Goal: Check status: Check status

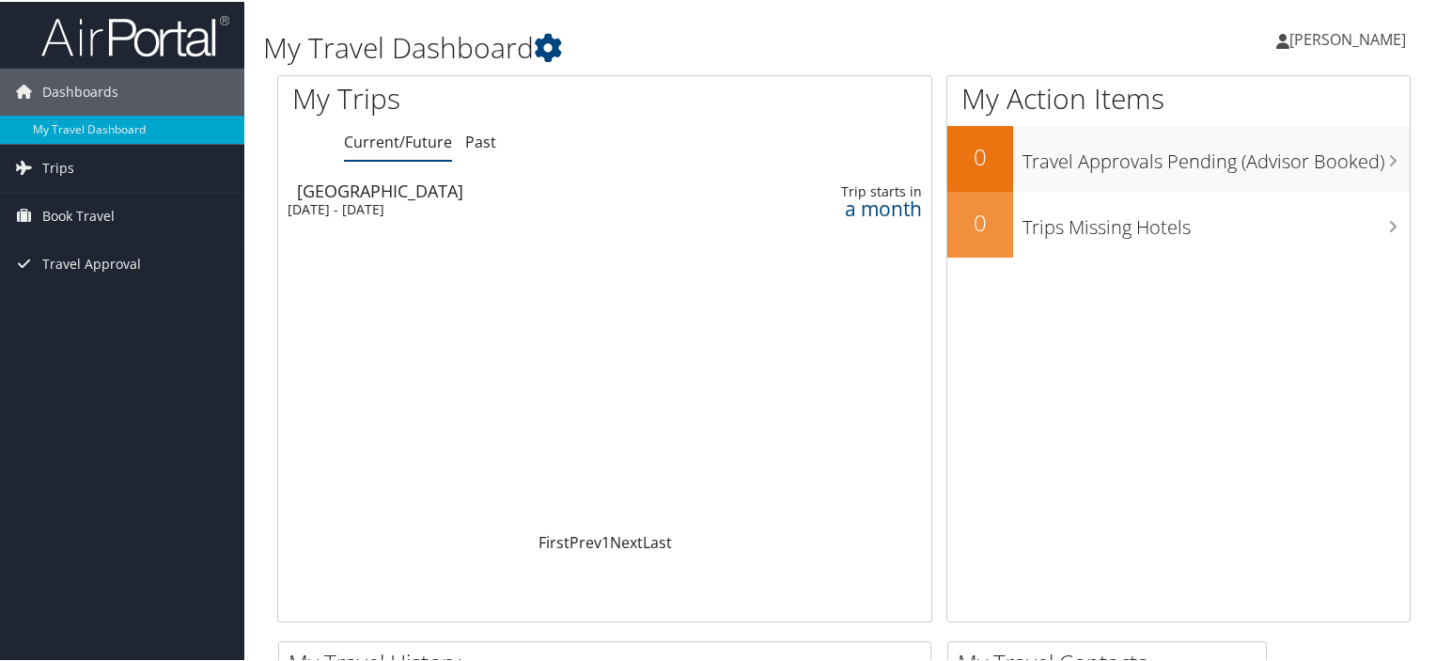
click at [445, 200] on div "Mon 17 Nov 2025 - Fri 21 Nov 2025" at bounding box center [499, 207] width 422 height 17
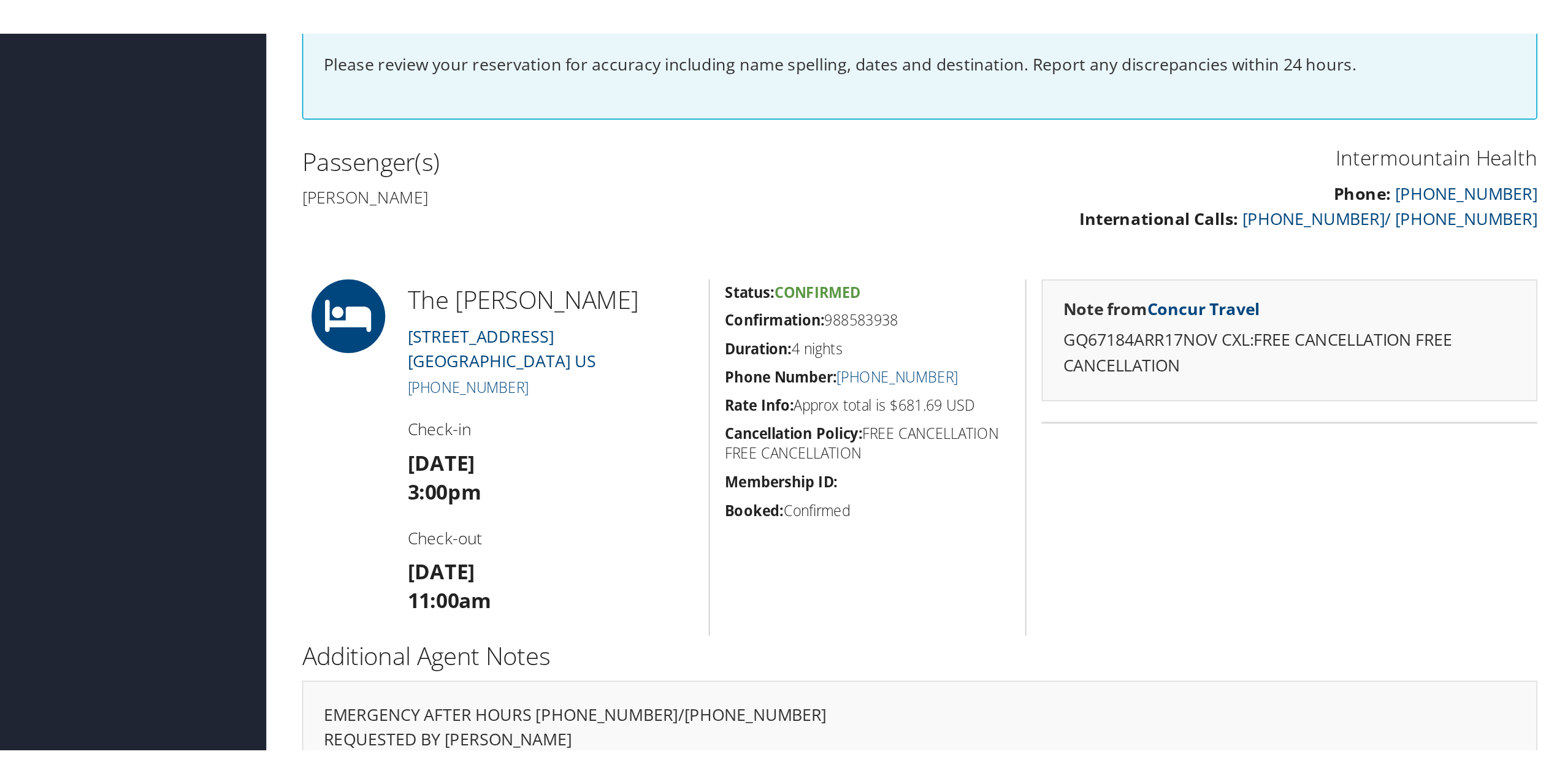
scroll to position [28, 0]
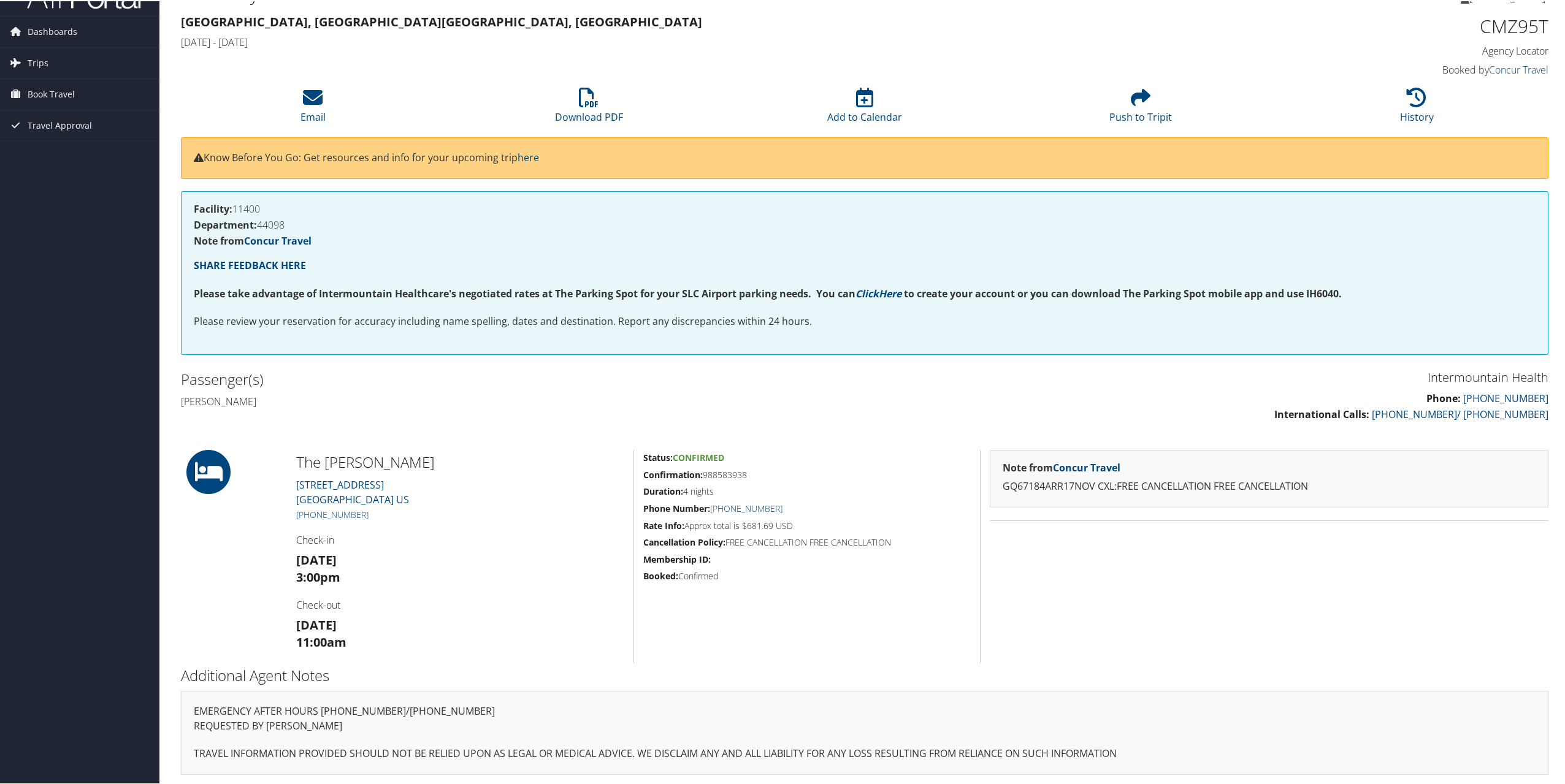
click at [937, 430] on div "Note from Concur Travel GQ67184ARR17NOV CXL:FREE CANCELLATION FREE CANCELLATION" at bounding box center [1269, 555] width 578 height 213
click at [589, 93] on icon at bounding box center [589, 96] width 20 height 20
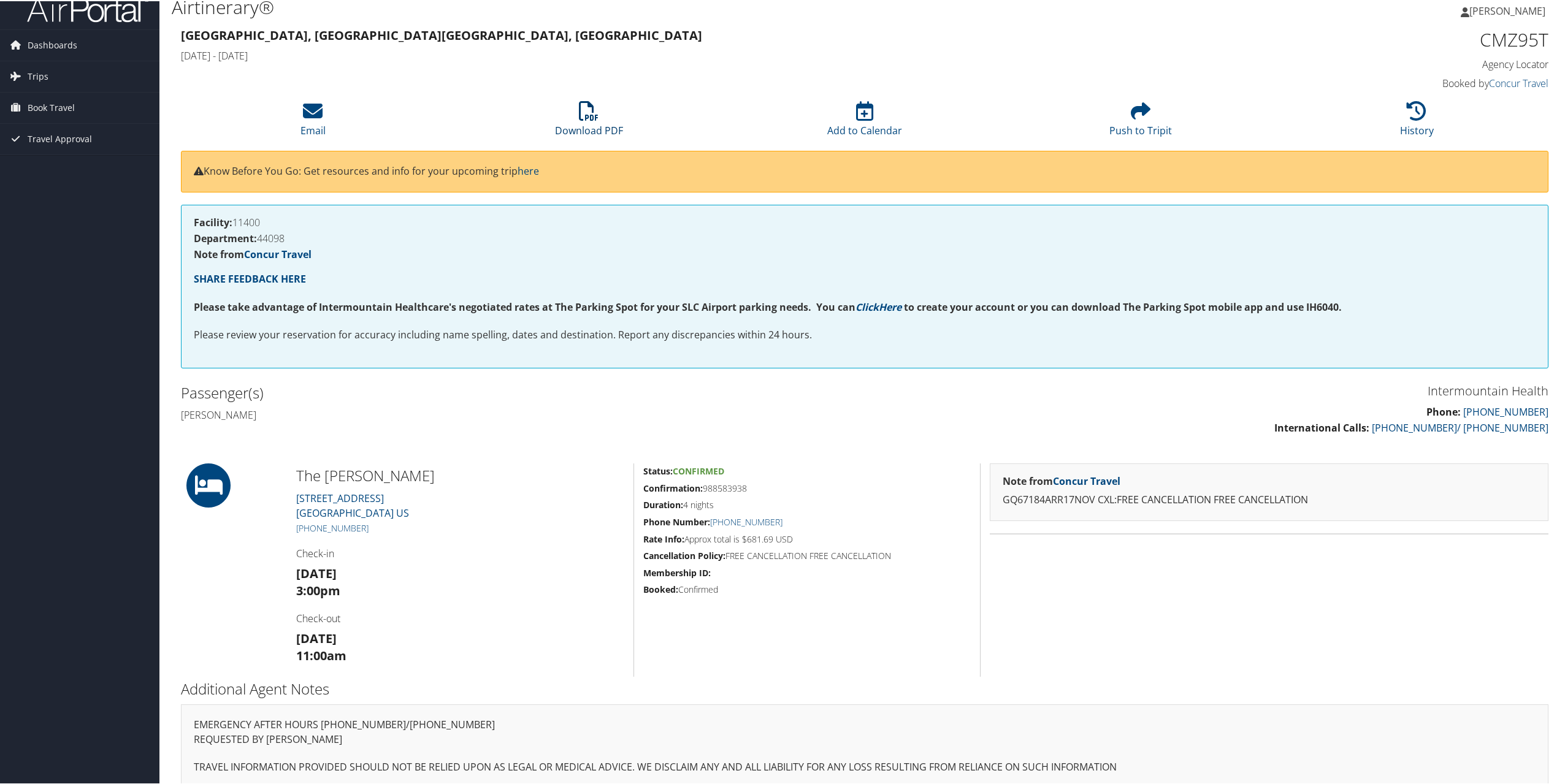
scroll to position [28, 0]
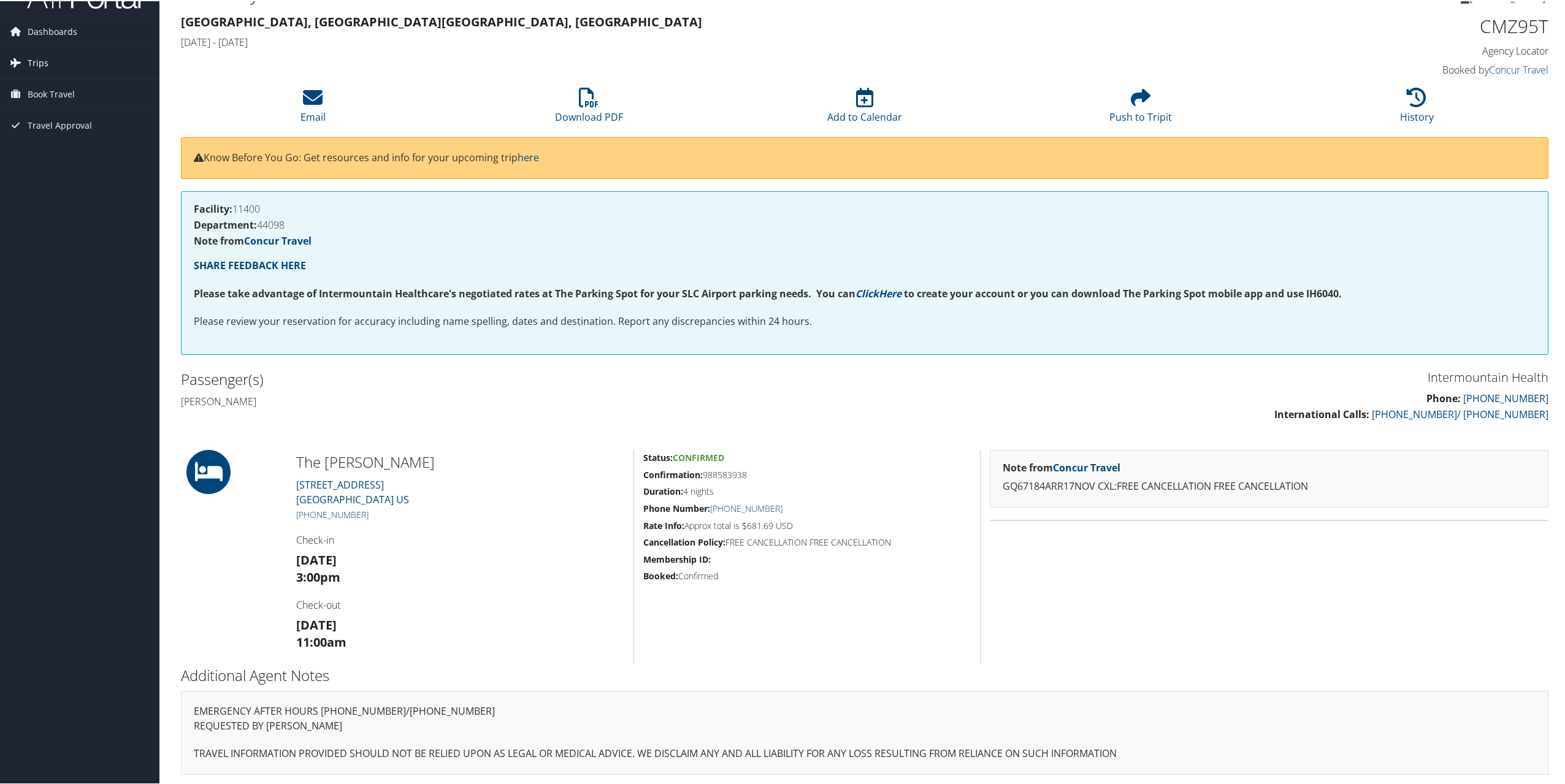
click at [55, 59] on link "Trips" at bounding box center [80, 61] width 159 height 31
click at [50, 83] on link "Current/Future Trips" at bounding box center [80, 86] width 159 height 18
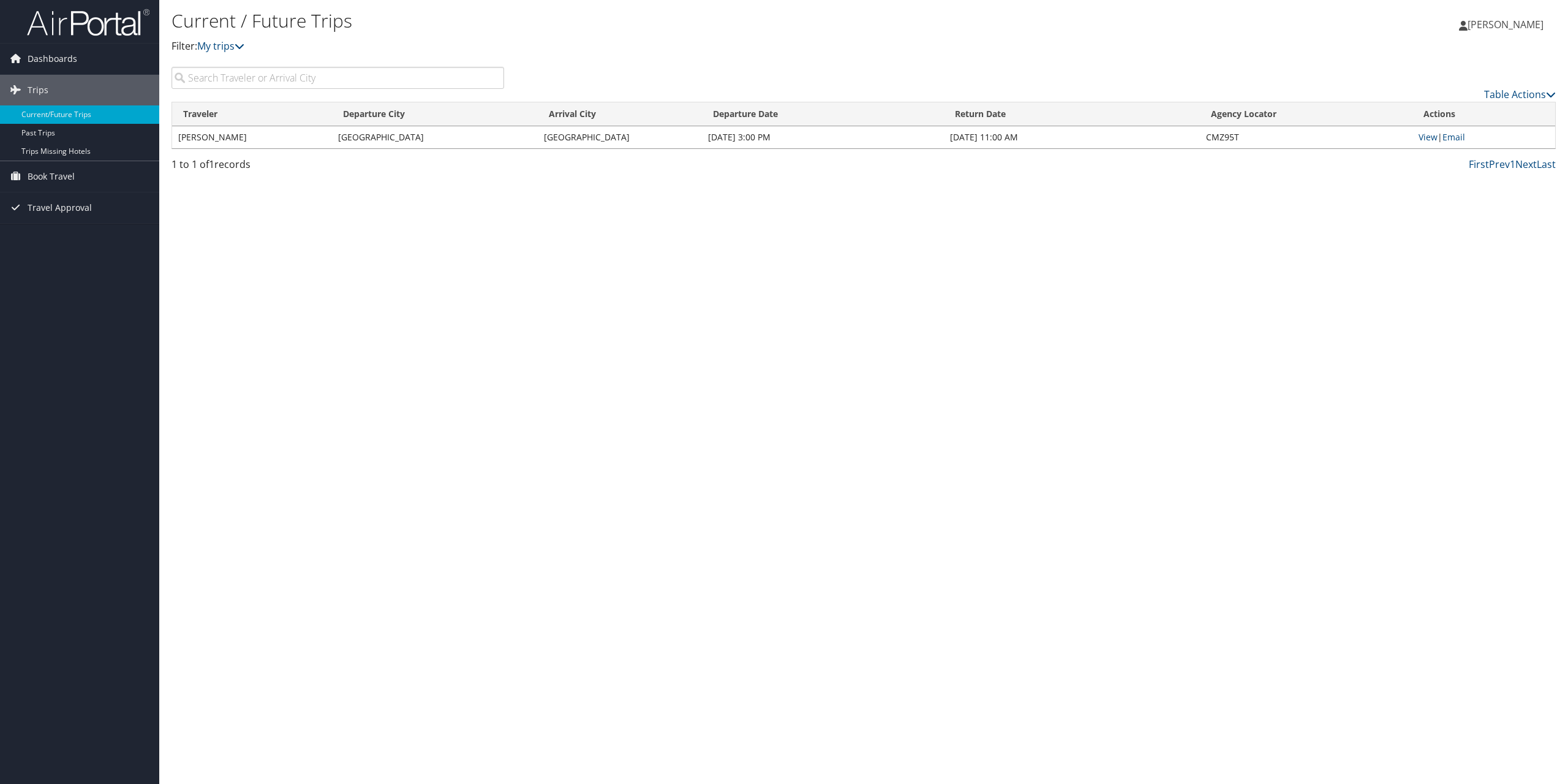
click at [498, 257] on div "Current / Future Trips Filter: My trips [PERSON_NAME] [PERSON_NAME] My Settings…" at bounding box center [863, 392] width 1409 height 784
click at [76, 177] on link "Book Travel" at bounding box center [80, 176] width 159 height 31
